Goal: Check status: Check status

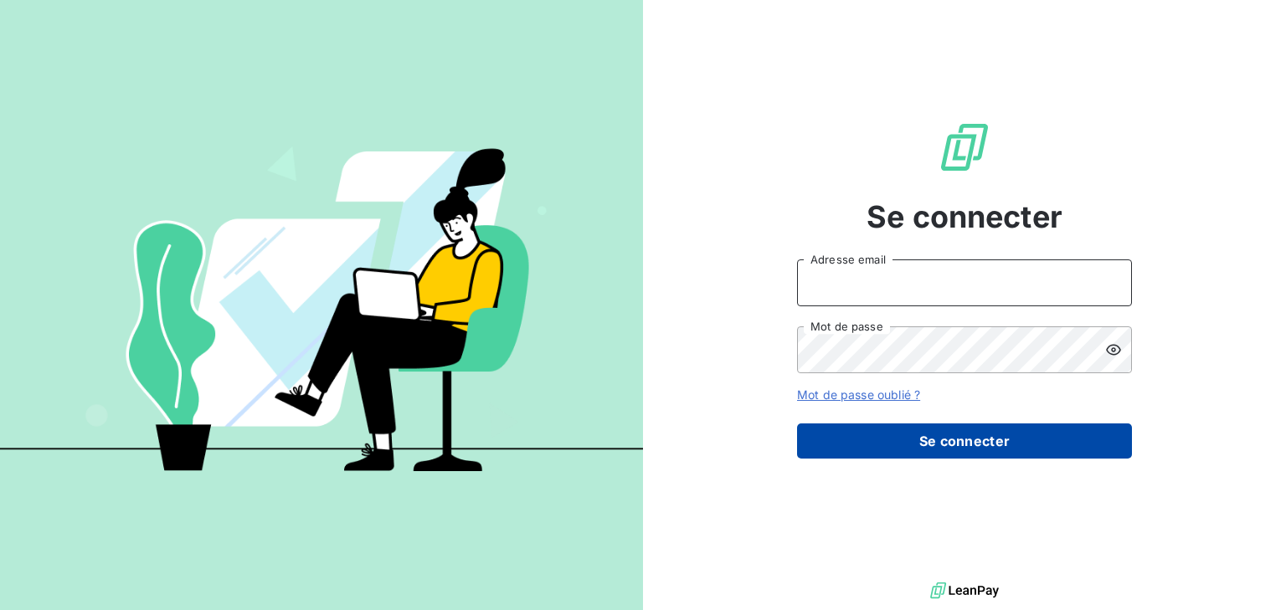
type input "[PERSON_NAME][EMAIL_ADDRESS][PERSON_NAME][DOMAIN_NAME]"
click at [986, 438] on button "Se connecter" at bounding box center [964, 441] width 335 height 35
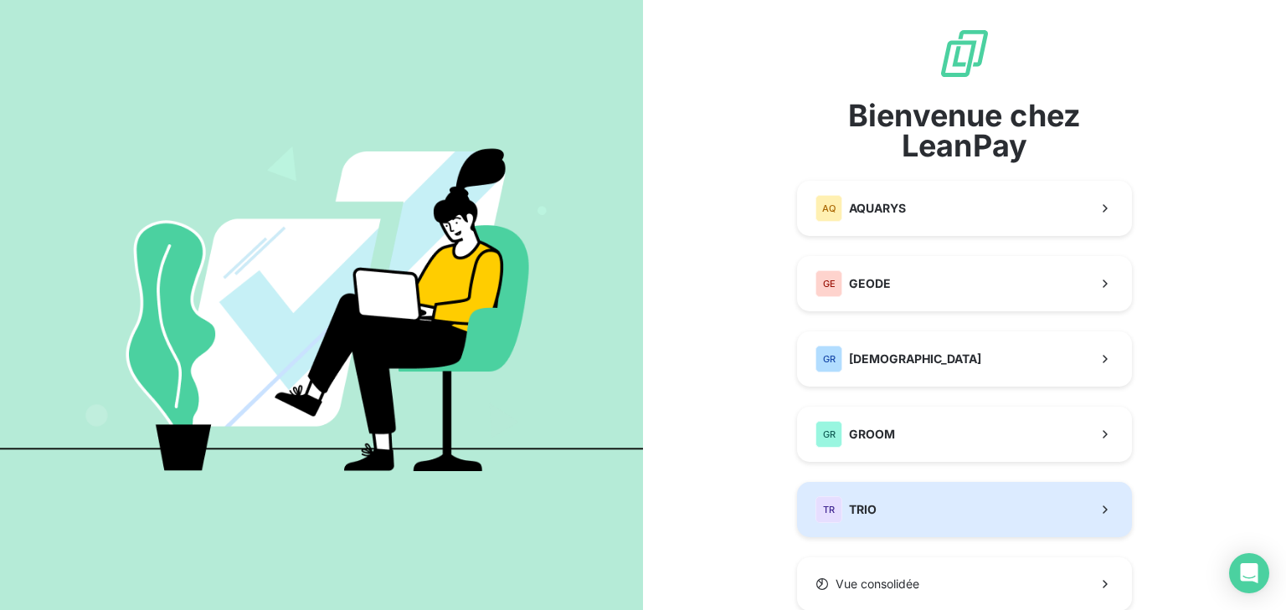
click at [885, 495] on button "TR TRIO" at bounding box center [964, 509] width 335 height 55
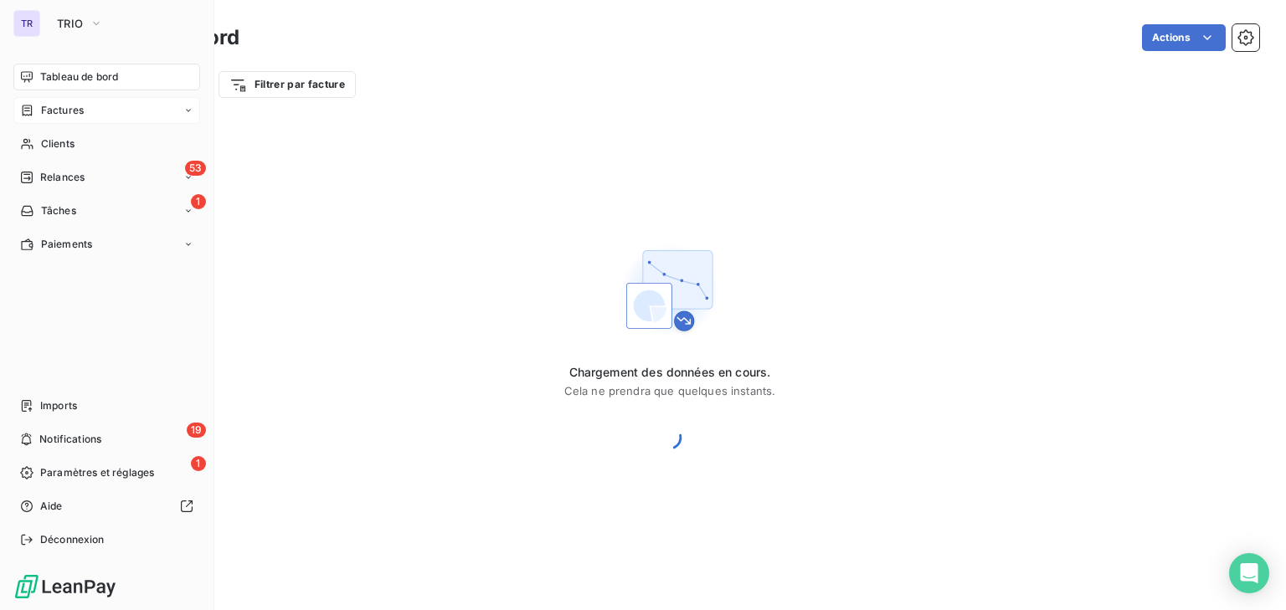
click at [33, 108] on icon at bounding box center [27, 110] width 14 height 13
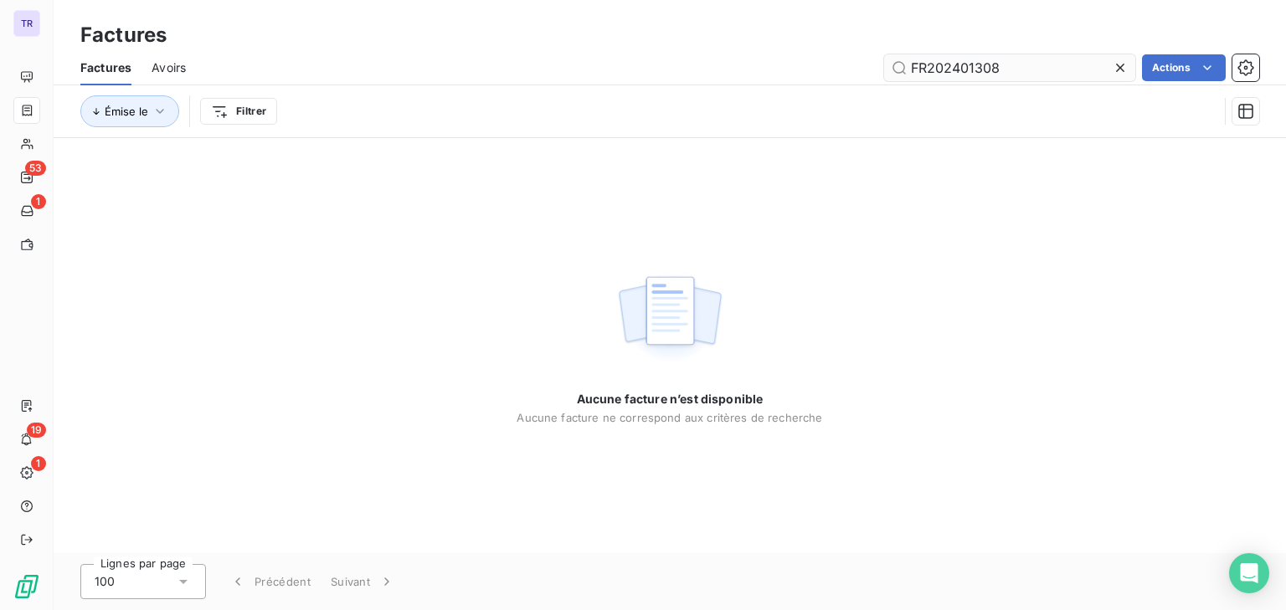
click at [935, 71] on input "FR202401308" at bounding box center [1009, 67] width 251 height 27
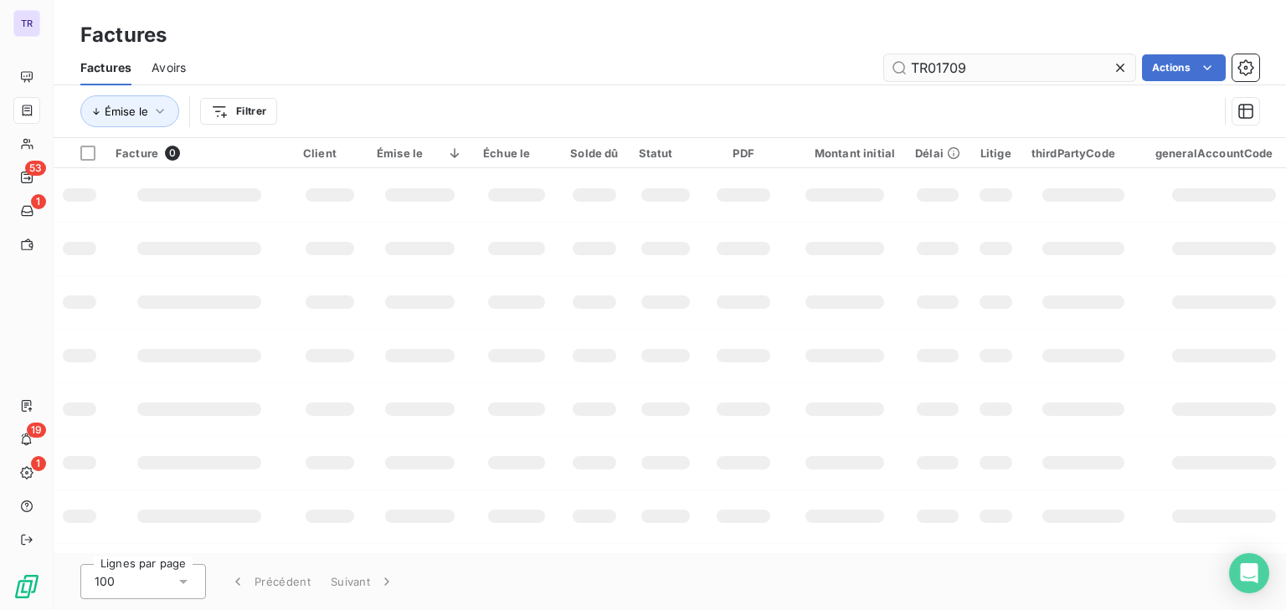
type input "TR01709"
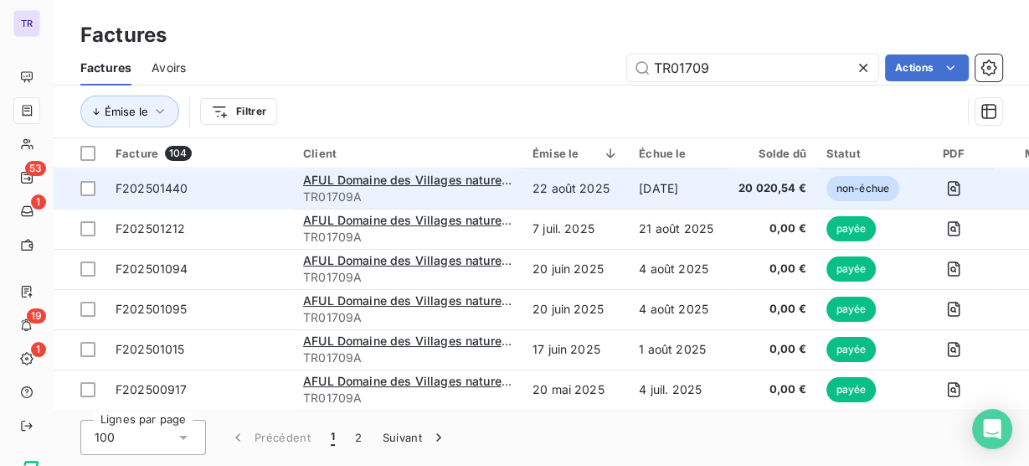
click at [670, 188] on td "[DATE]" at bounding box center [679, 188] width 100 height 40
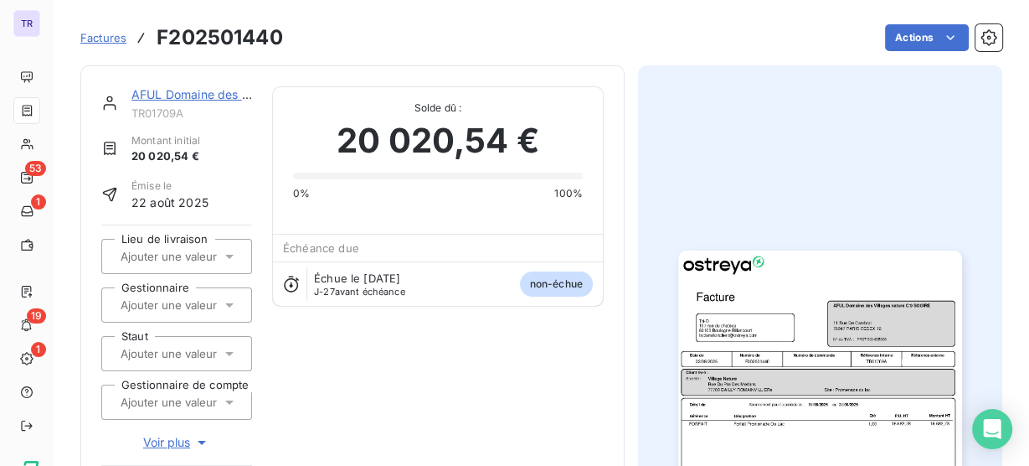
click at [755, 304] on img "button" at bounding box center [819, 450] width 283 height 400
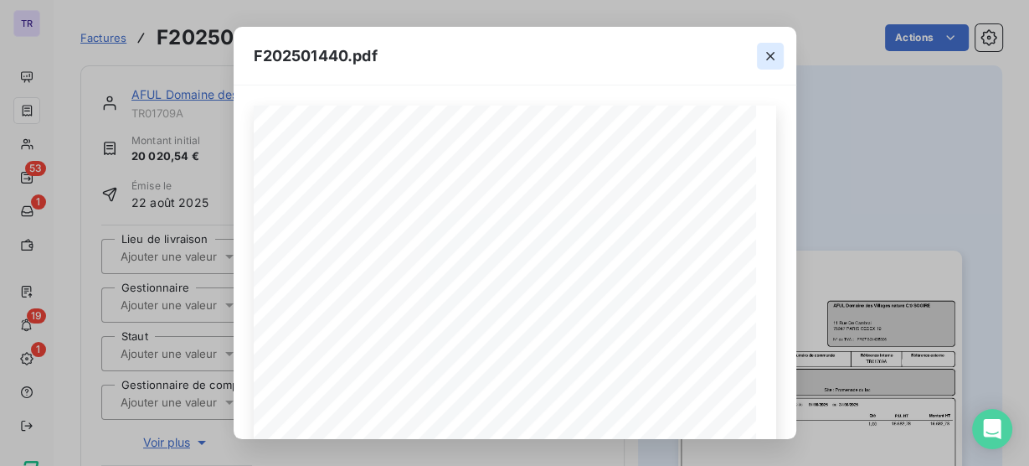
click at [770, 54] on icon "button" at bounding box center [770, 56] width 8 height 8
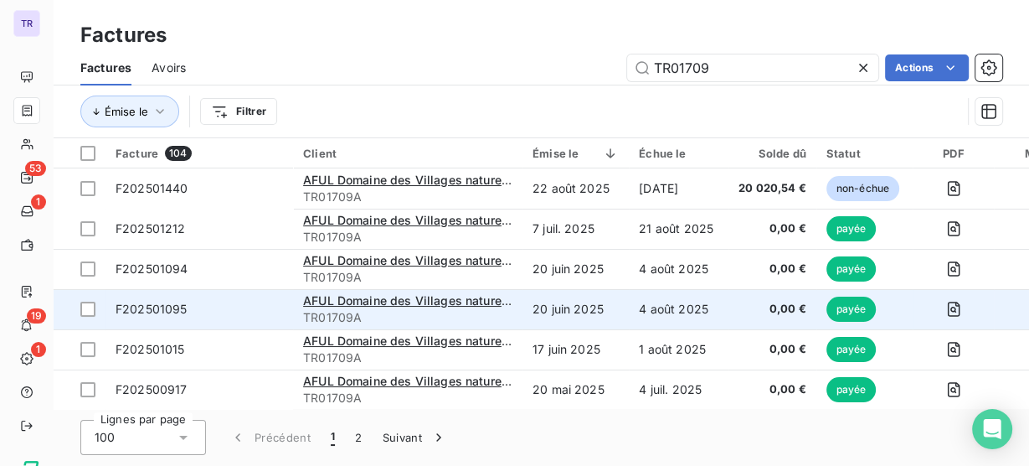
click at [691, 297] on td "4 août 2025" at bounding box center [679, 309] width 100 height 40
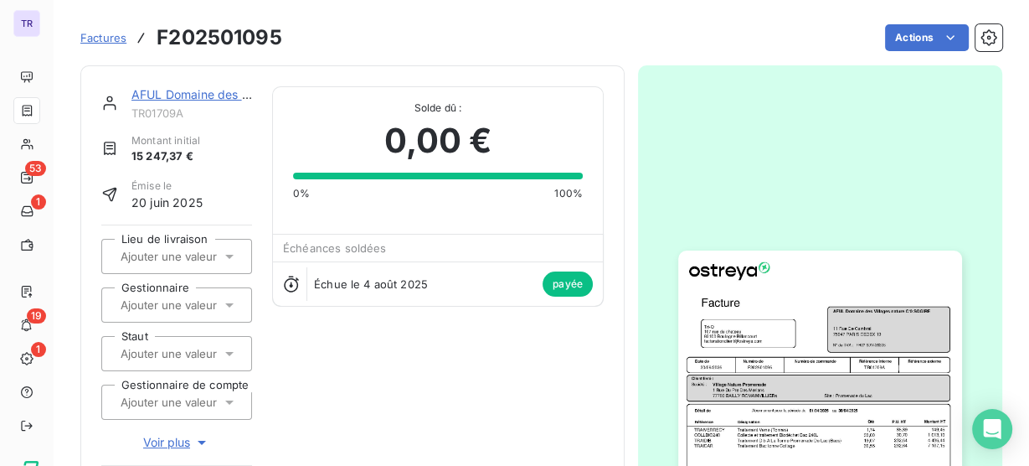
click at [735, 327] on img "button" at bounding box center [819, 450] width 283 height 400
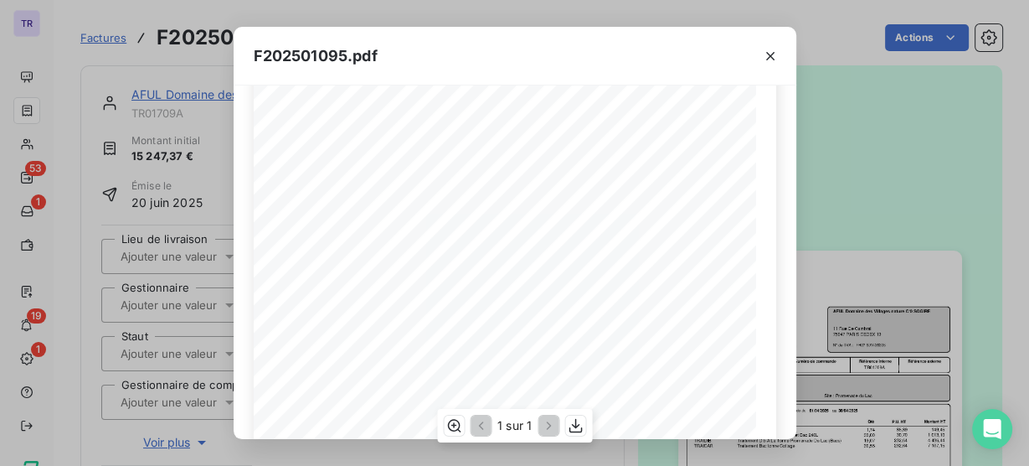
scroll to position [134, 0]
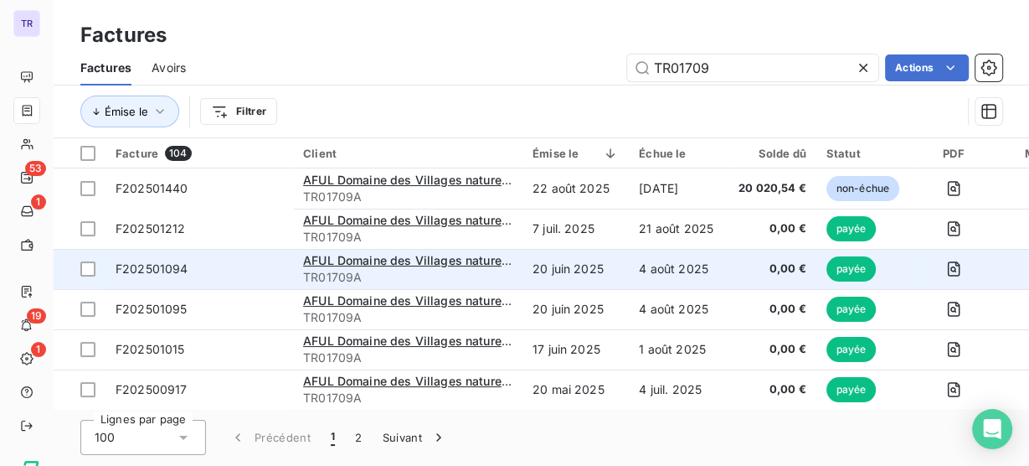
click at [763, 265] on span "0,00 €" at bounding box center [773, 268] width 68 height 17
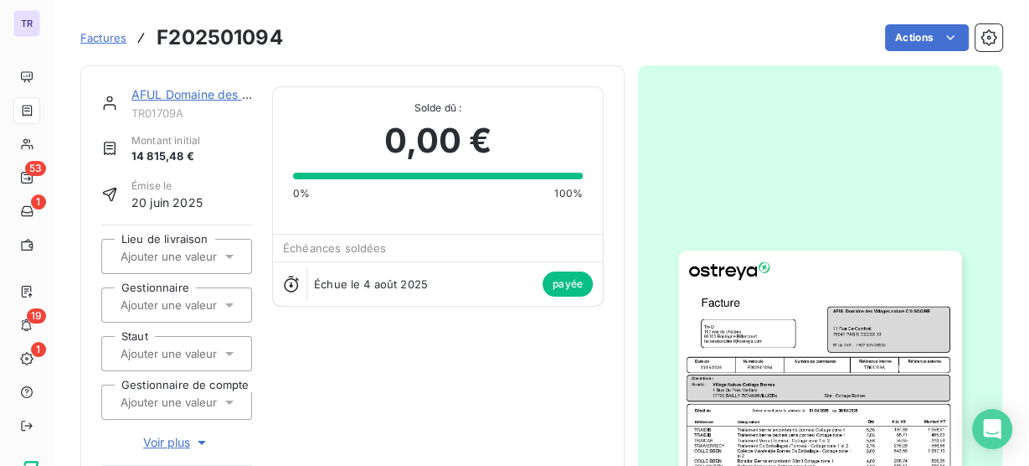
click at [725, 316] on img "button" at bounding box center [819, 450] width 283 height 400
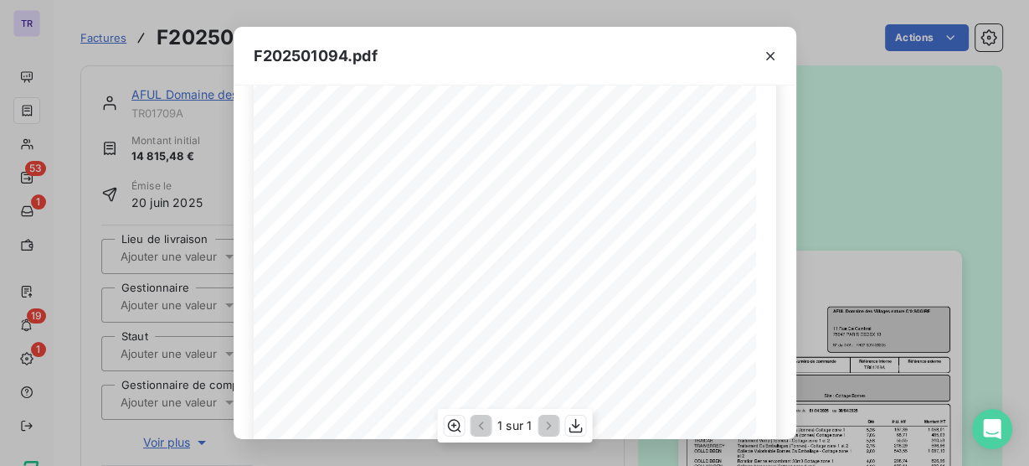
scroll to position [67, 0]
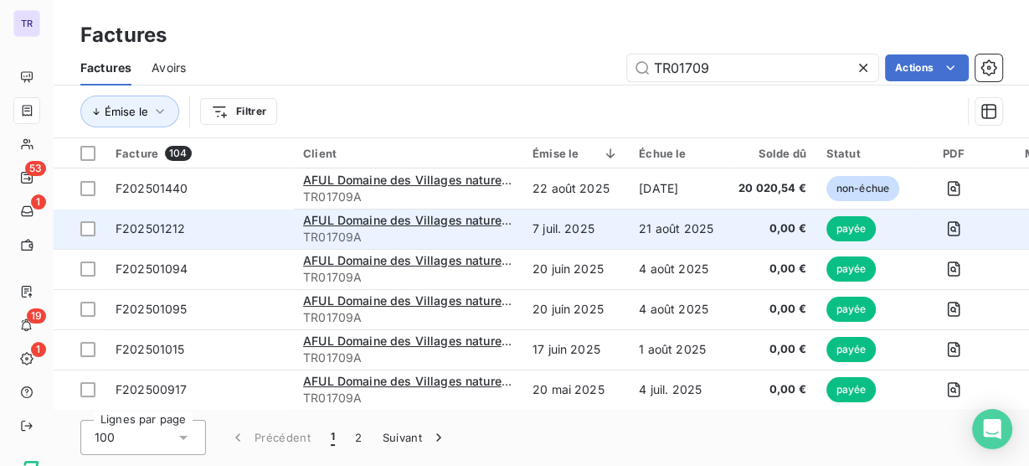
click at [749, 224] on span "0,00 €" at bounding box center [773, 228] width 68 height 17
